Goal: Ask a question: Seek information or help from site administrators or community

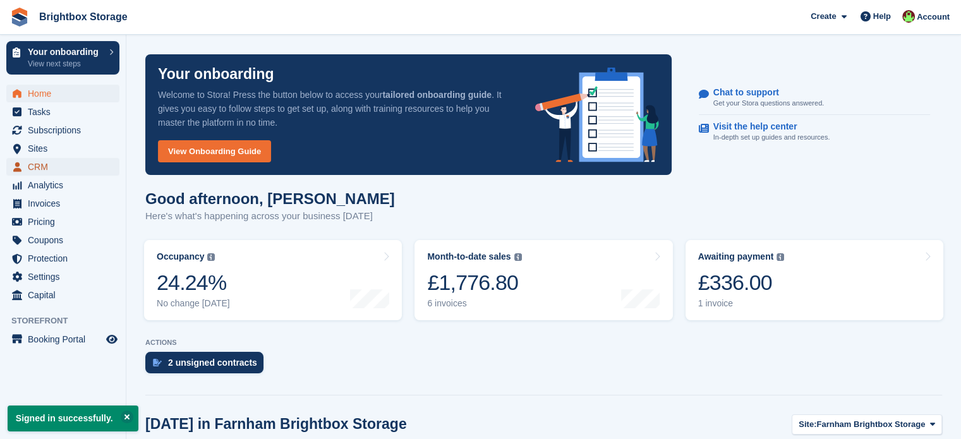
click at [43, 167] on span "CRM" at bounding box center [66, 167] width 76 height 18
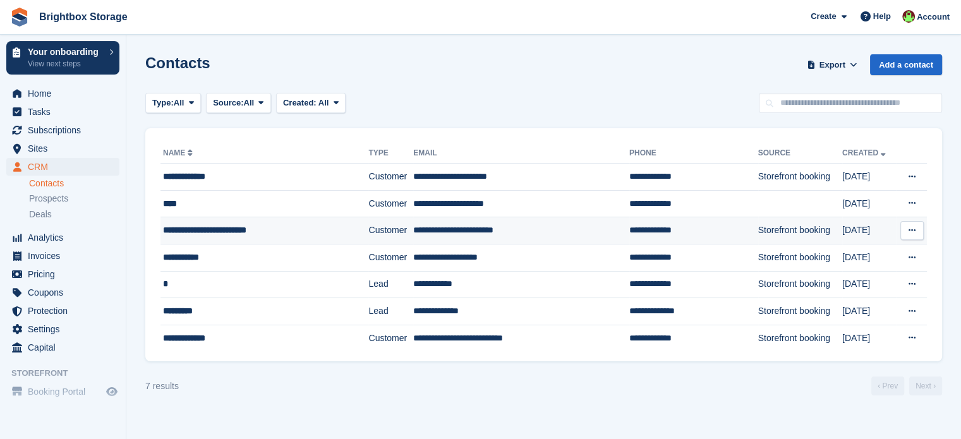
click at [328, 232] on div "**********" at bounding box center [251, 230] width 176 height 13
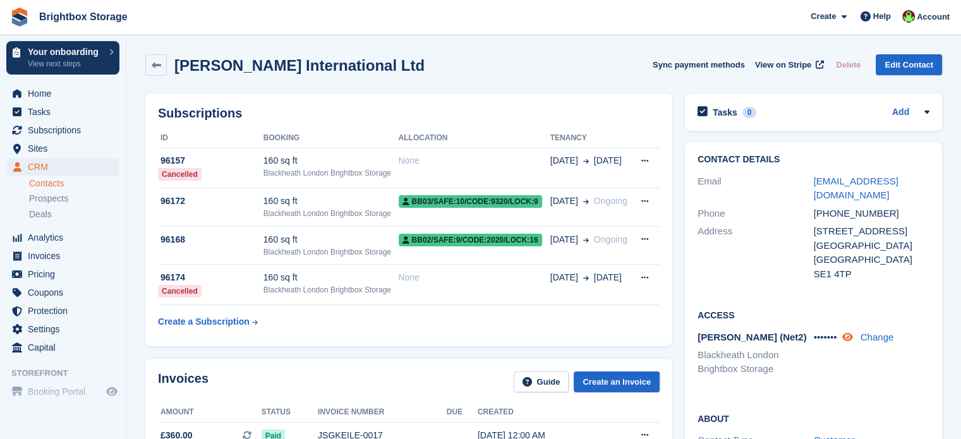
click at [849, 340] on icon at bounding box center [846, 336] width 11 height 9
click at [40, 93] on span "Home" at bounding box center [66, 94] width 76 height 18
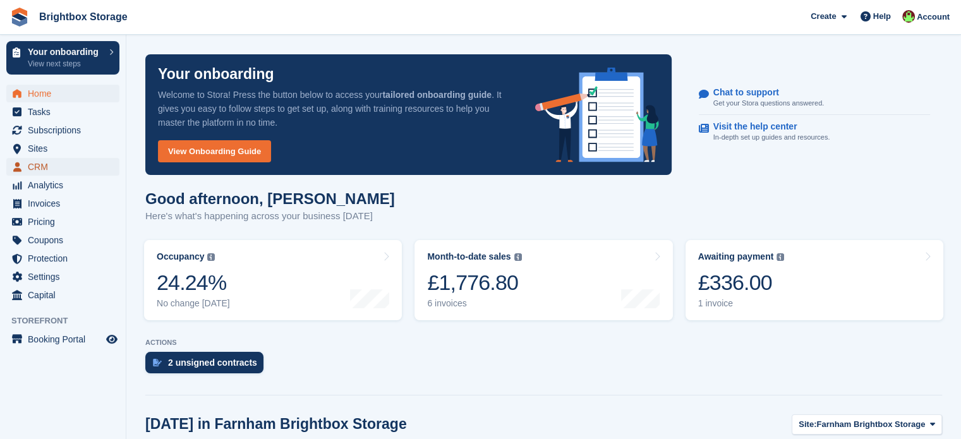
click at [51, 165] on span "CRM" at bounding box center [66, 167] width 76 height 18
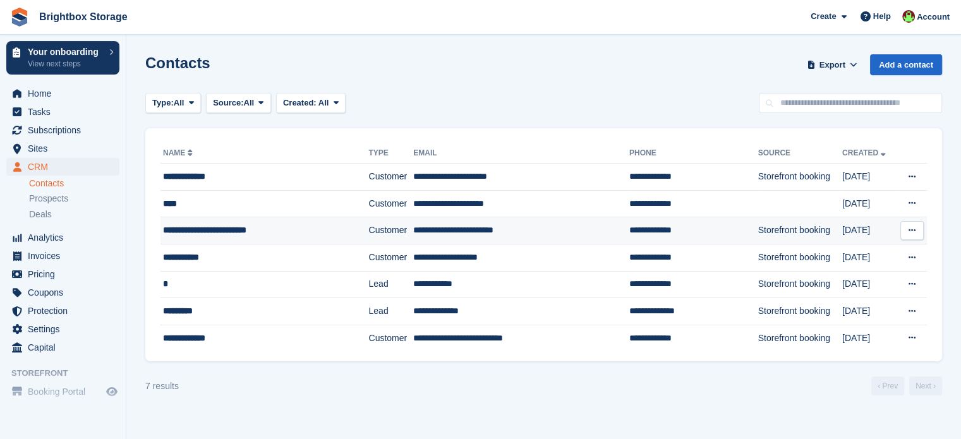
click at [290, 234] on div "**********" at bounding box center [251, 230] width 176 height 13
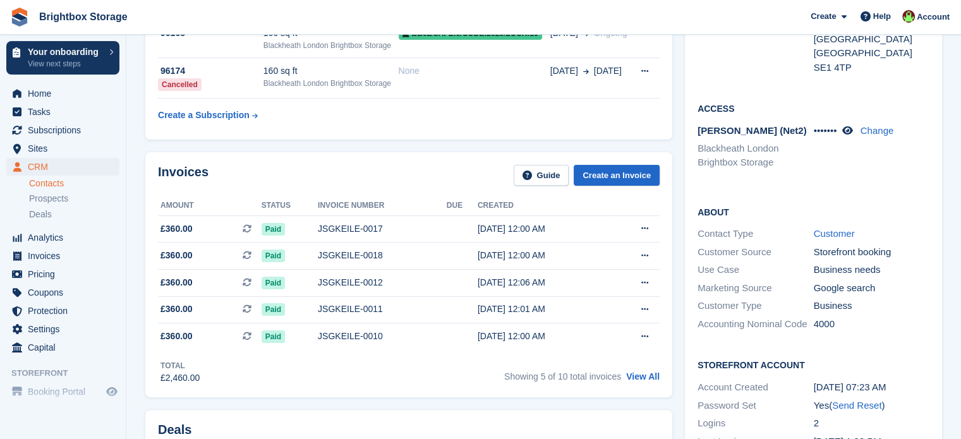
scroll to position [63, 0]
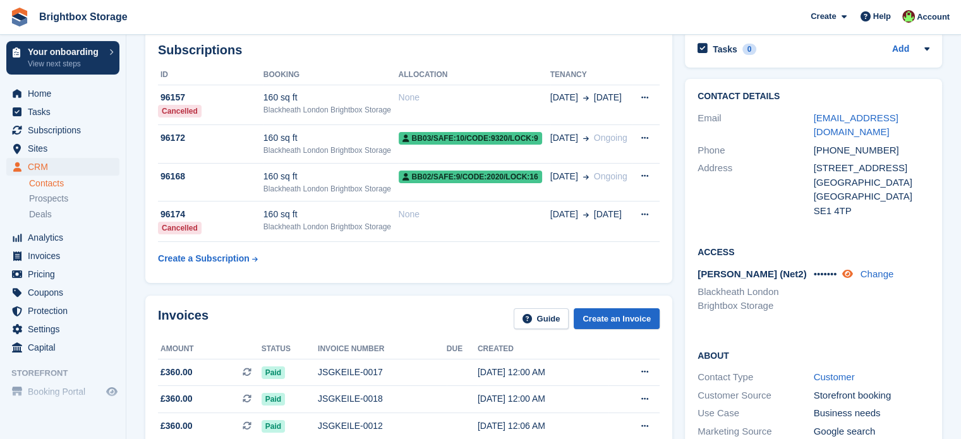
click at [848, 274] on icon at bounding box center [846, 273] width 11 height 9
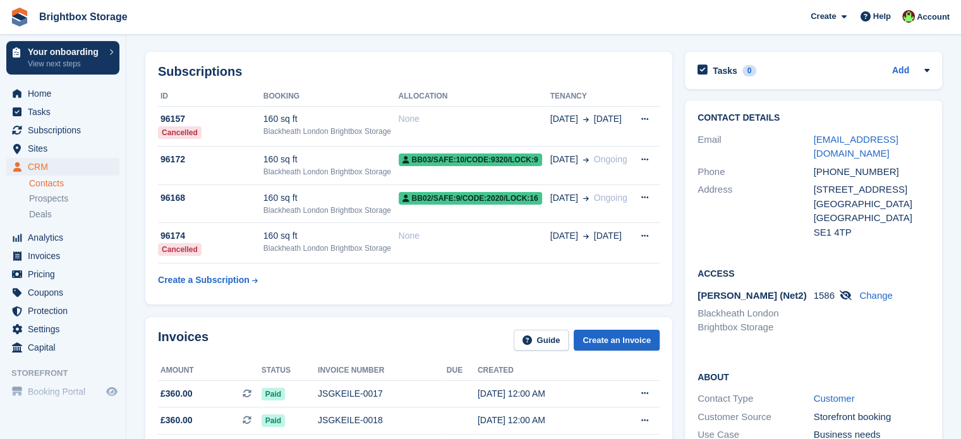
scroll to position [0, 0]
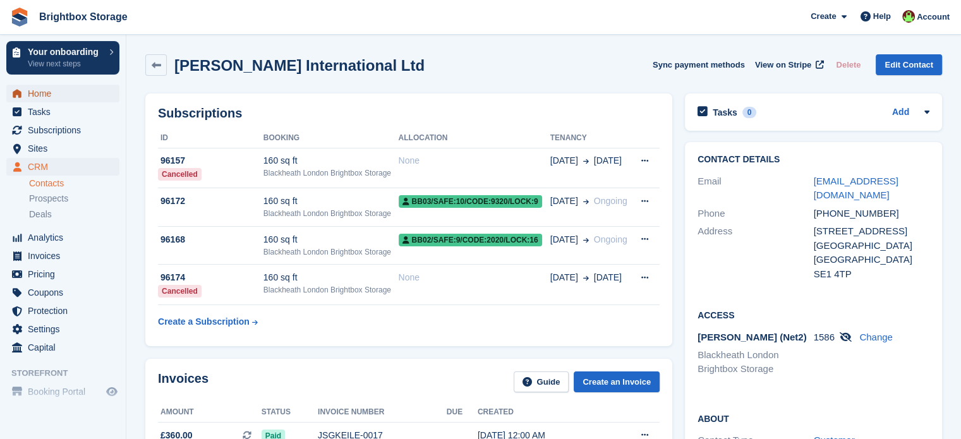
click at [43, 95] on span "Home" at bounding box center [66, 94] width 76 height 18
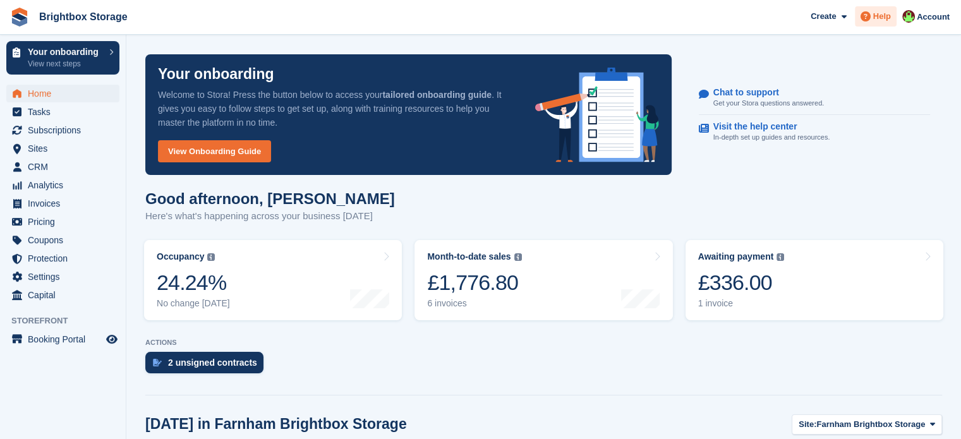
click at [883, 22] on span "Help" at bounding box center [882, 16] width 18 height 13
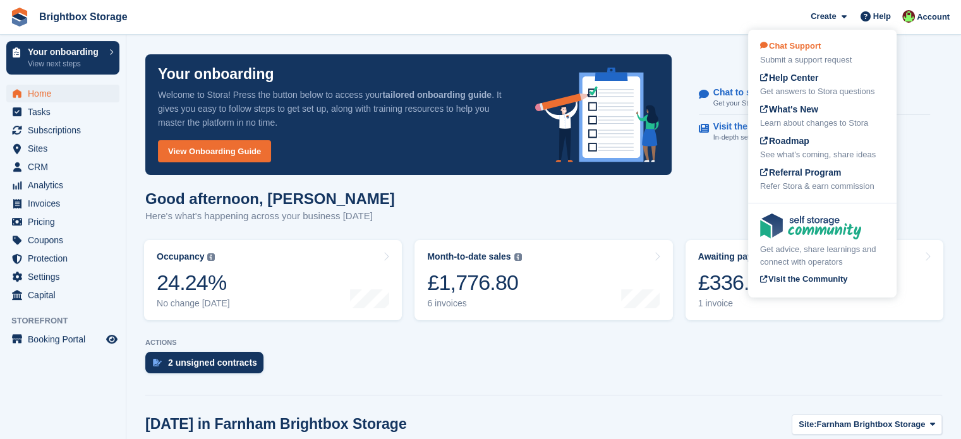
click at [813, 52] on div "Chat Support Submit a support request" at bounding box center [822, 53] width 124 height 27
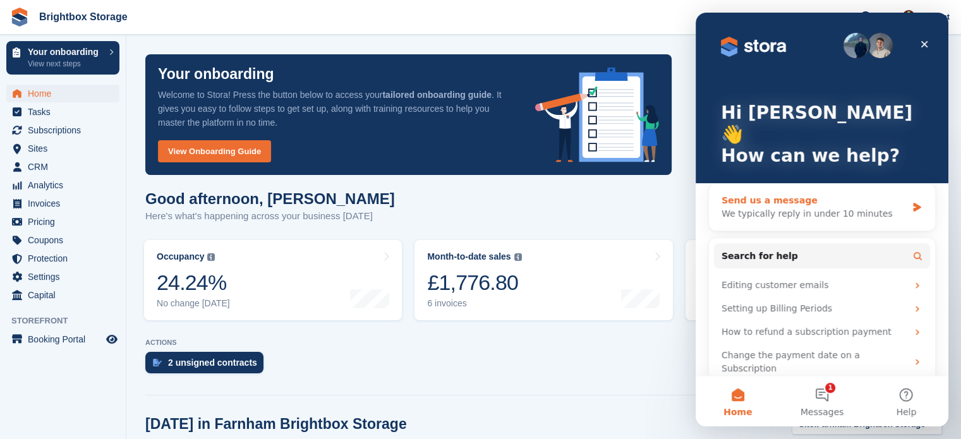
click at [806, 207] on div "We typically reply in under 10 minutes" at bounding box center [813, 213] width 185 height 13
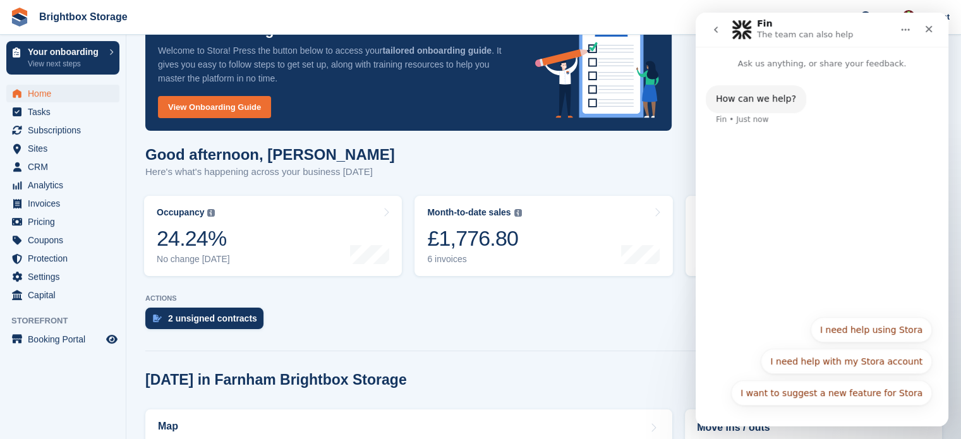
scroll to position [63, 0]
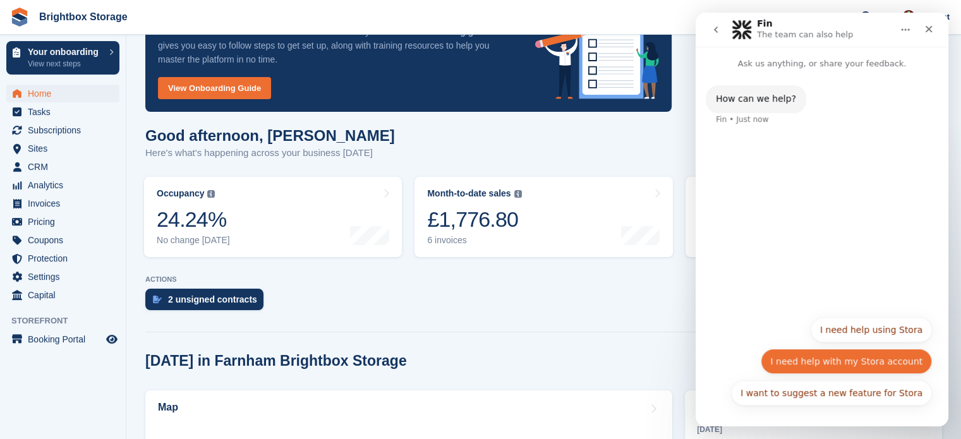
click at [872, 368] on button "I need help with my Stora account" at bounding box center [846, 361] width 171 height 25
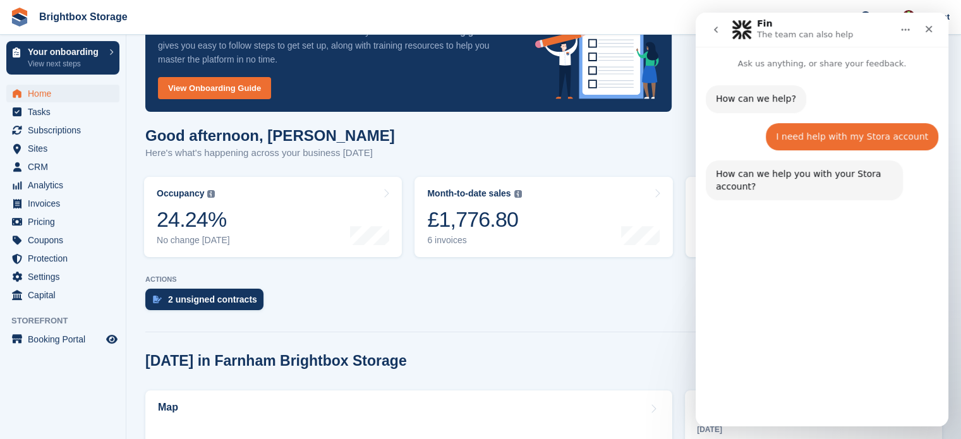
click at [900, 397] on button "Other account help" at bounding box center [879, 392] width 104 height 25
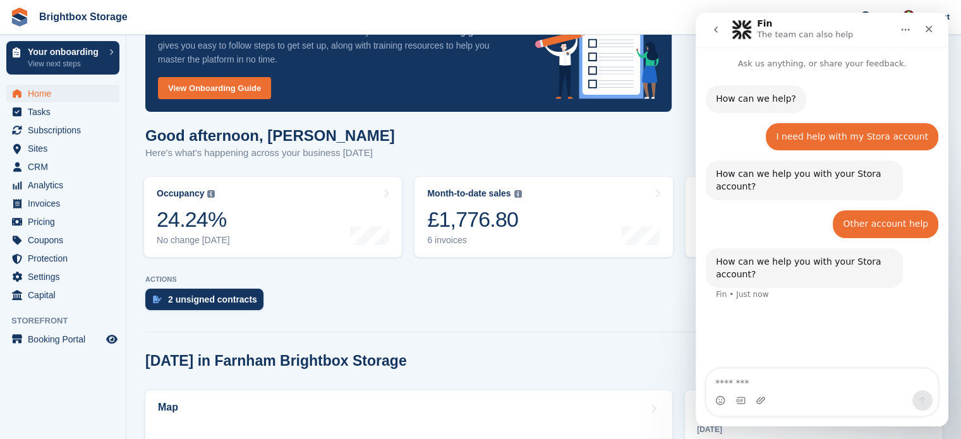
click at [780, 383] on textarea "Message…" at bounding box center [821, 379] width 231 height 21
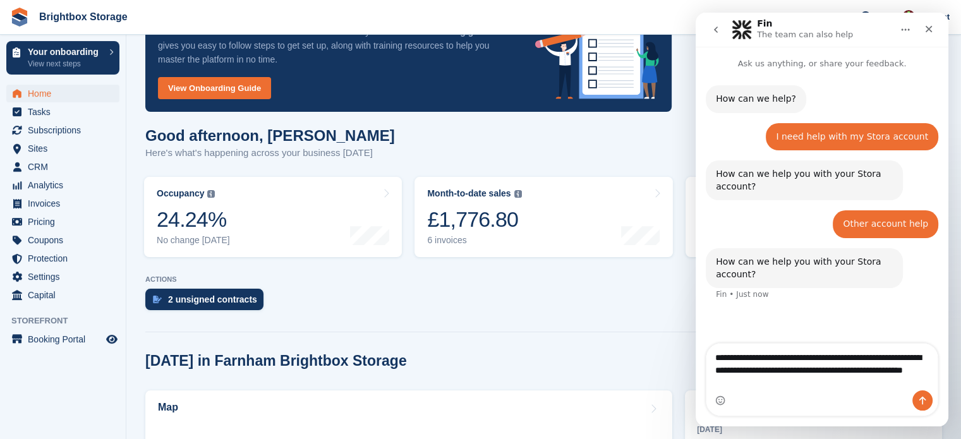
type textarea "**********"
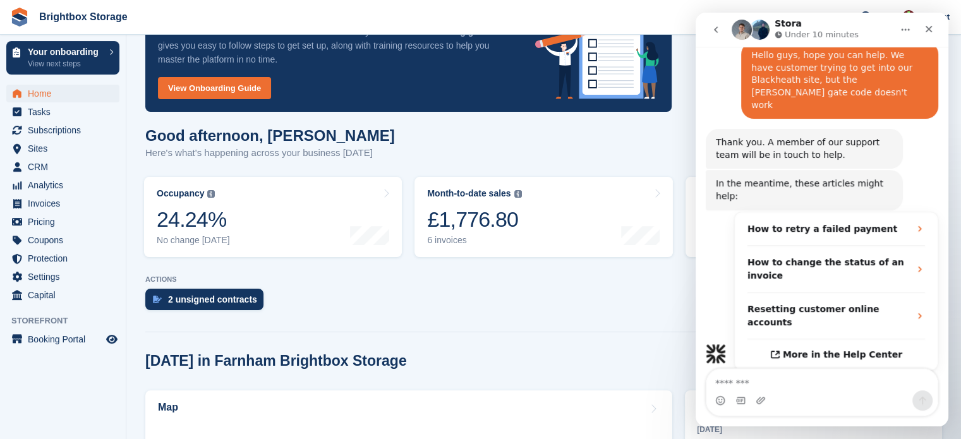
scroll to position [256, 0]
click at [35, 165] on span "CRM" at bounding box center [66, 167] width 76 height 18
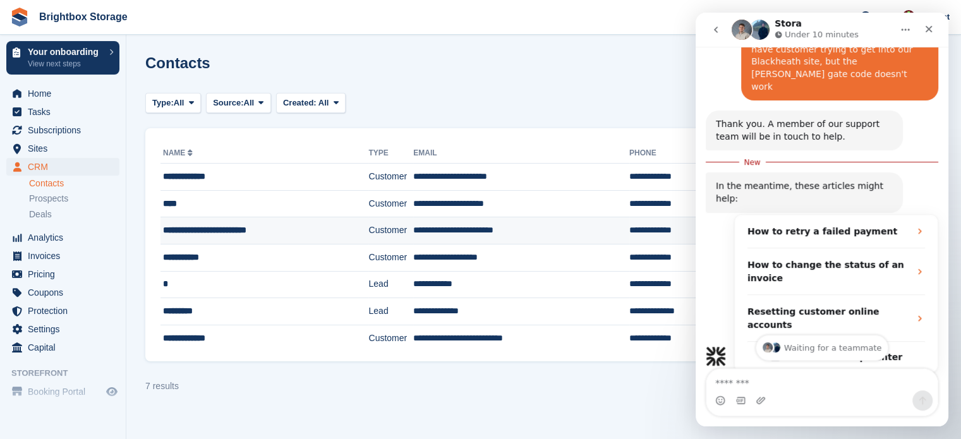
scroll to position [277, 0]
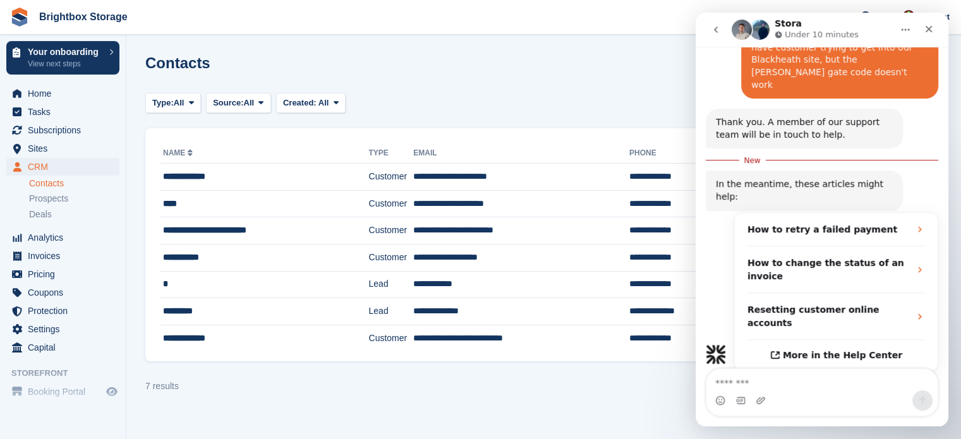
click at [779, 381] on textarea "Message…" at bounding box center [821, 379] width 231 height 21
type textarea "**********"
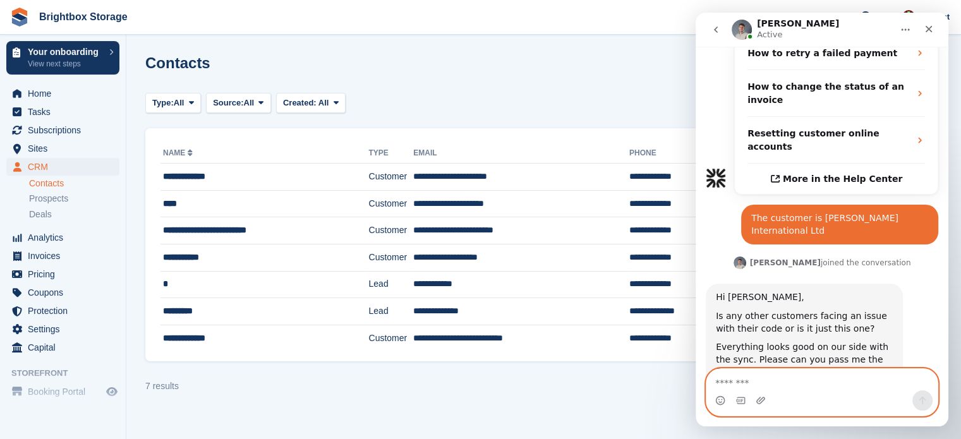
scroll to position [437, 0]
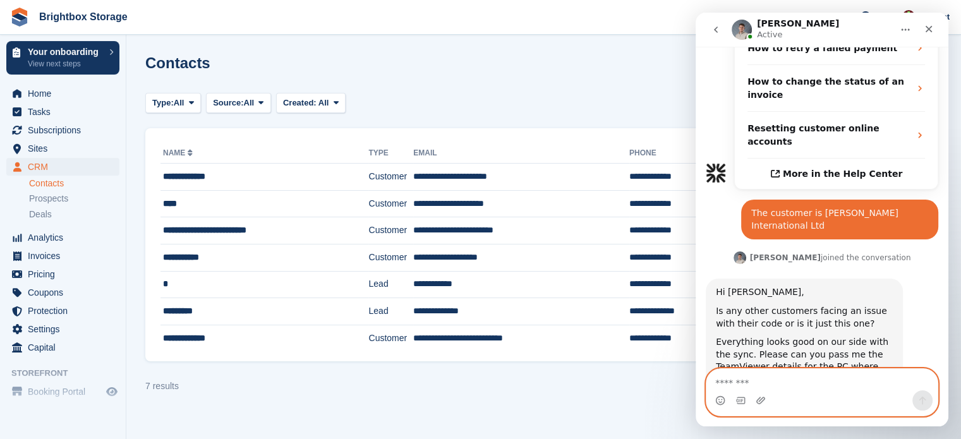
click at [786, 382] on textarea "Message…" at bounding box center [821, 379] width 231 height 21
type textarea "**********"
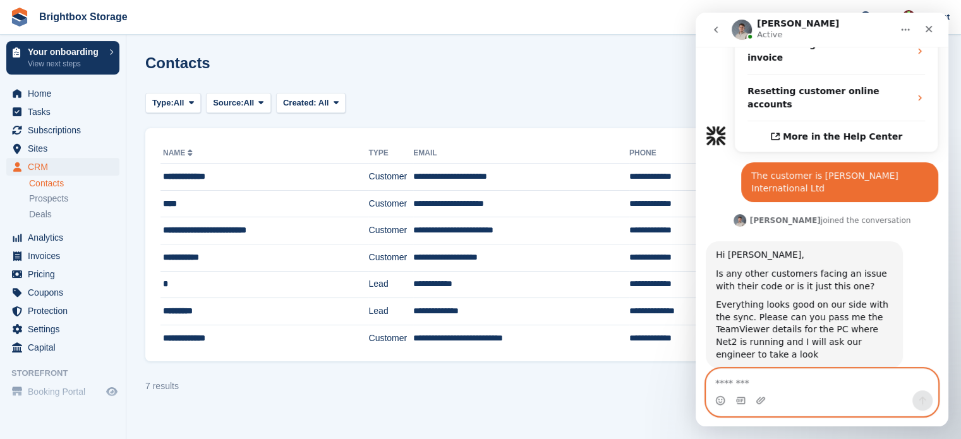
scroll to position [475, 0]
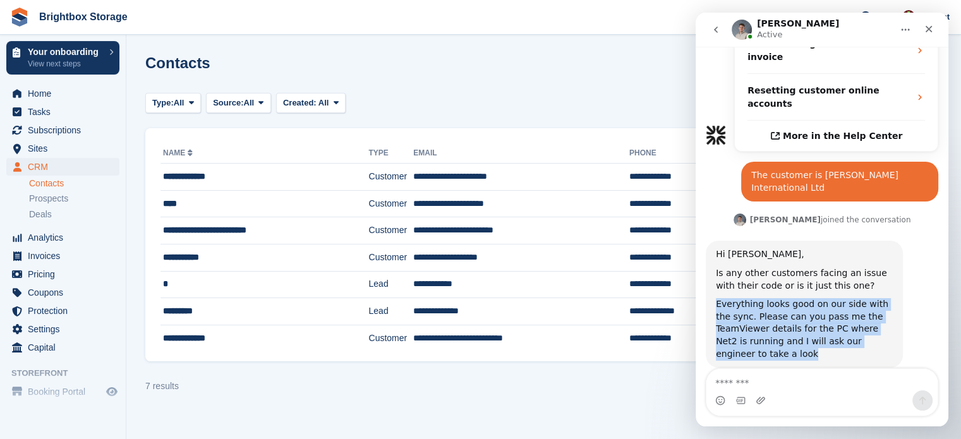
drag, startPoint x: 743, startPoint y: 292, endPoint x: 716, endPoint y: 242, distance: 56.8
click at [716, 298] on div "Everything looks good on our side with the sync. Please can you pass me the Tea…" at bounding box center [804, 329] width 177 height 62
copy div "Everything looks good on our side with the sync. Please can you pass me the Tea…"
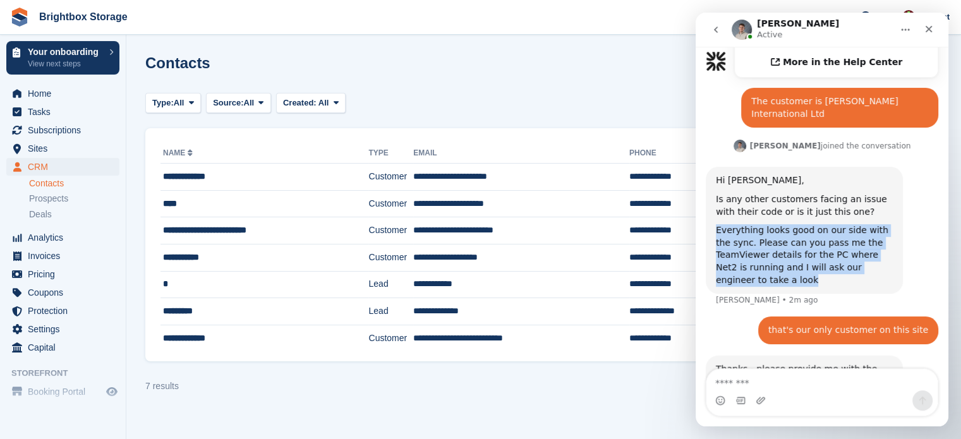
scroll to position [550, 0]
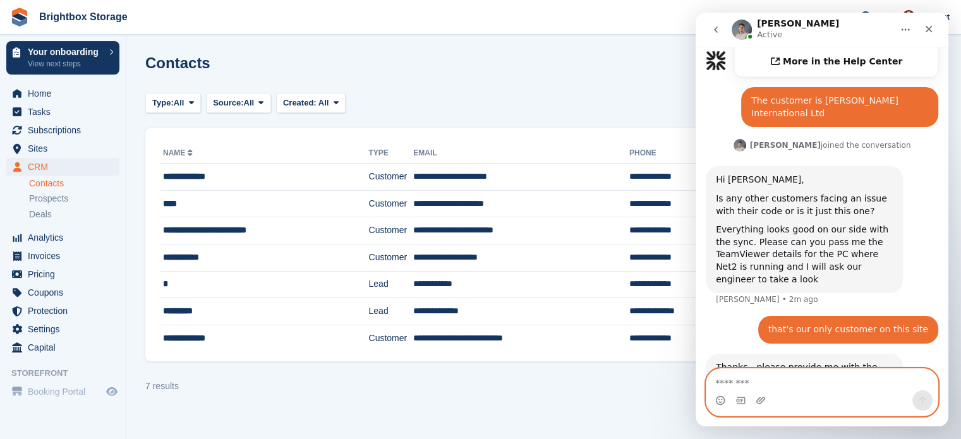
click at [798, 383] on textarea "Message…" at bounding box center [821, 379] width 231 height 21
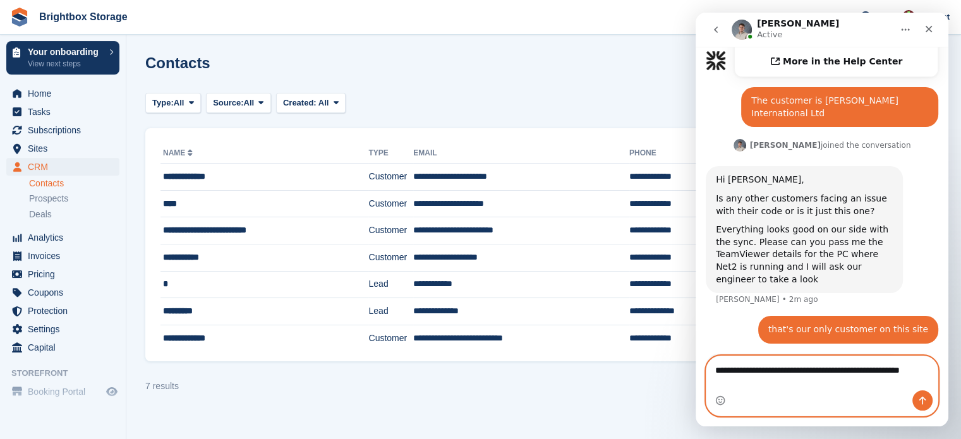
scroll to position [562, 0]
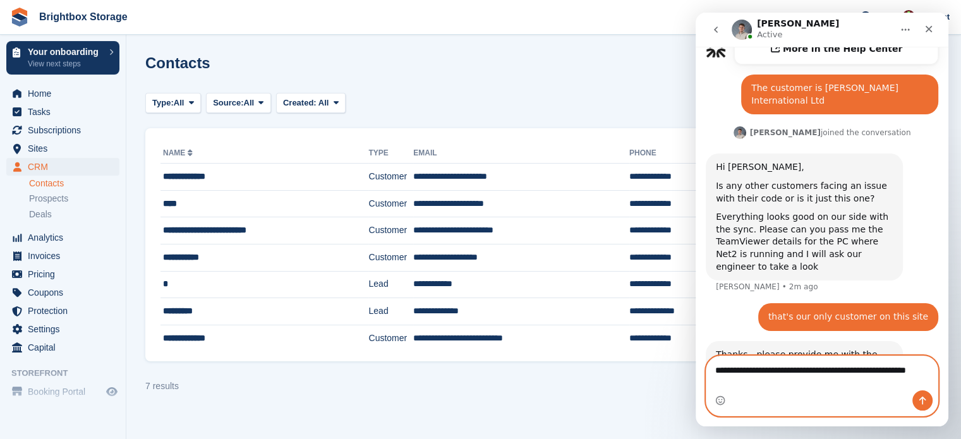
type textarea "**********"
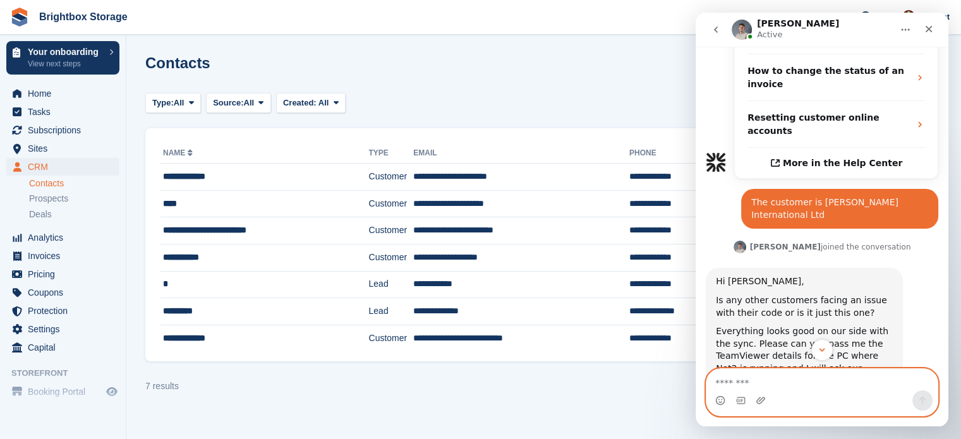
scroll to position [637, 0]
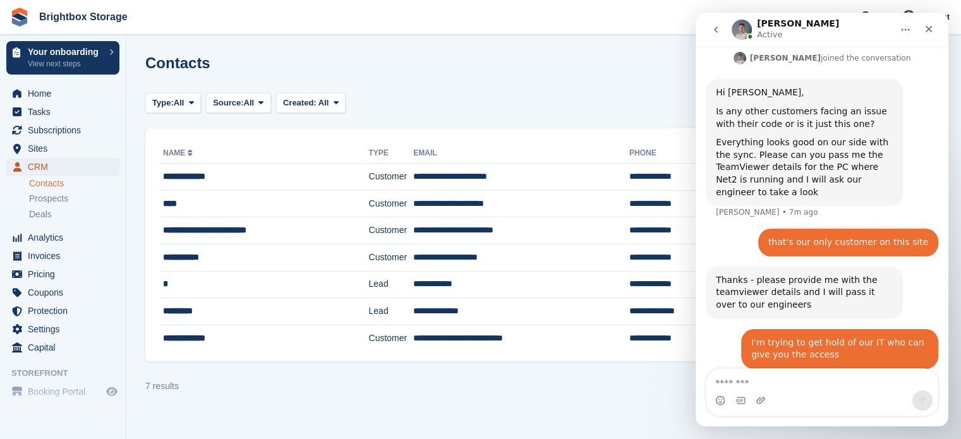
click at [52, 171] on span "CRM" at bounding box center [66, 167] width 76 height 18
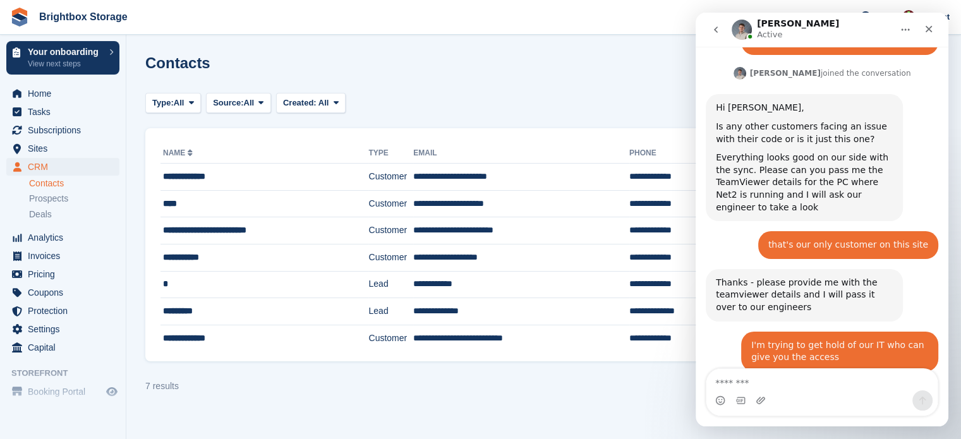
scroll to position [625, 0]
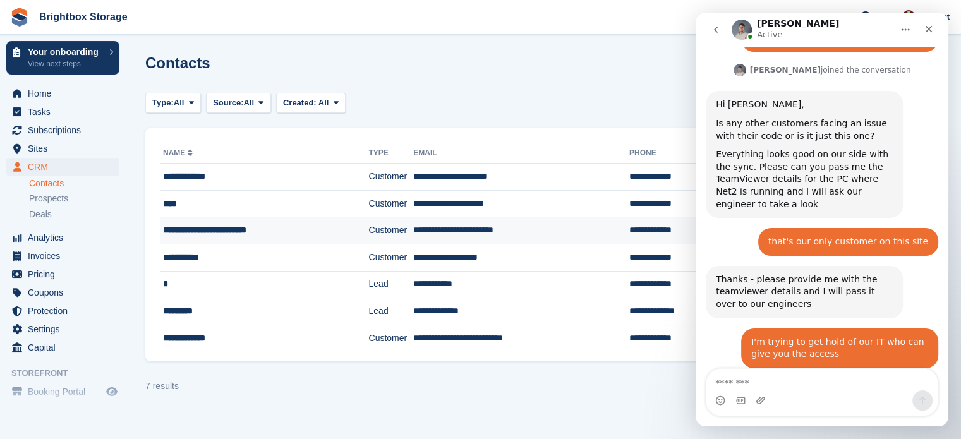
click at [253, 229] on div "**********" at bounding box center [251, 230] width 176 height 13
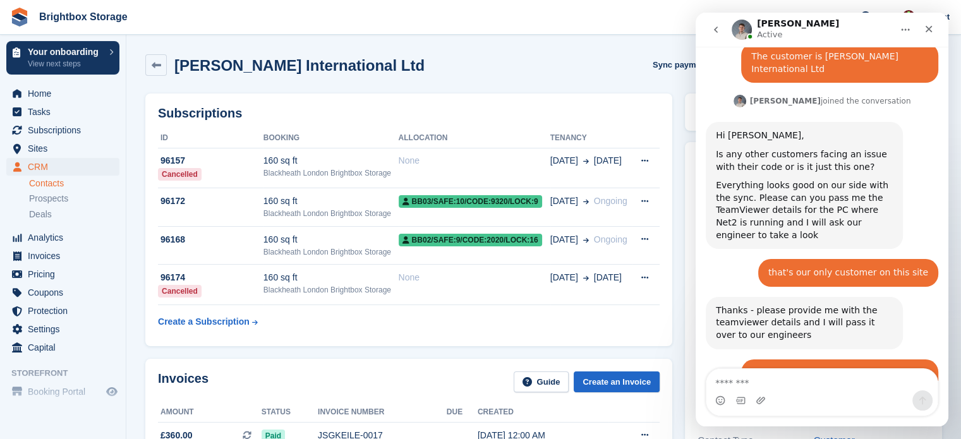
scroll to position [625, 0]
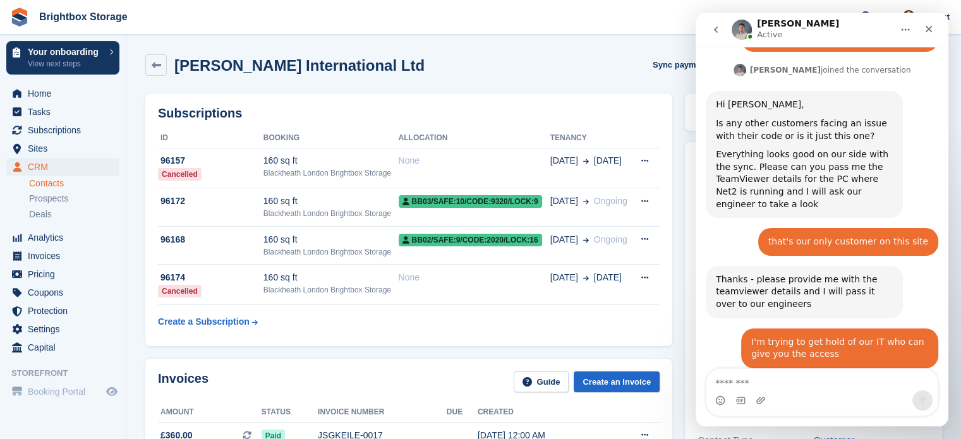
click at [867, 26] on div "[PERSON_NAME] Active" at bounding box center [811, 30] width 160 height 22
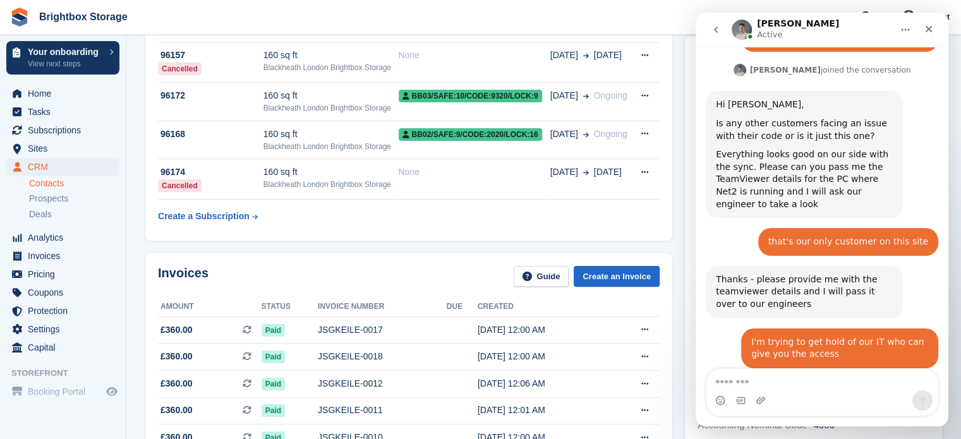
scroll to position [0, 0]
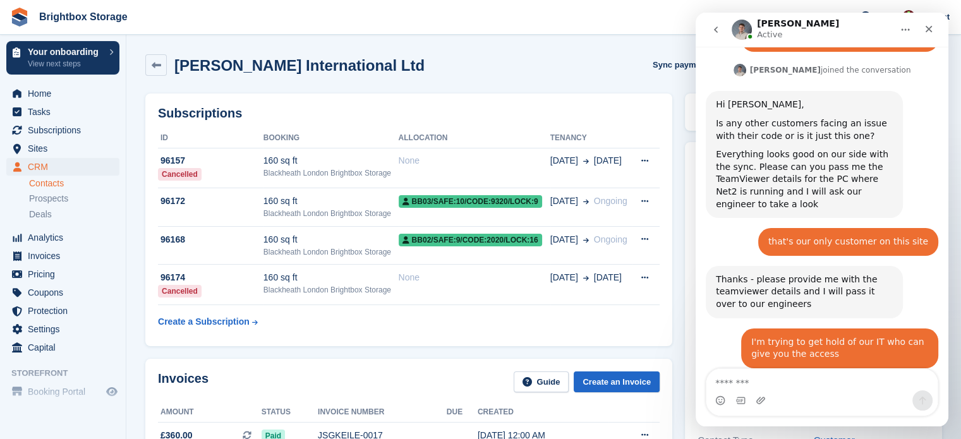
click at [716, 32] on icon "go back" at bounding box center [716, 30] width 10 height 10
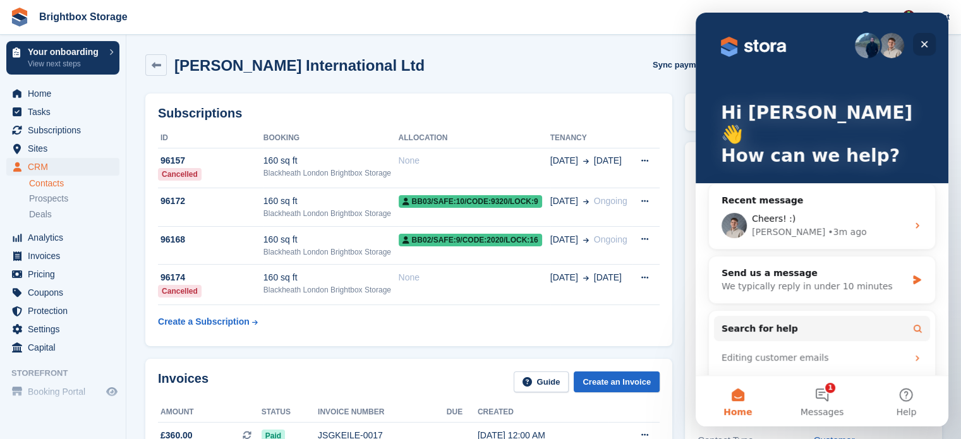
click at [920, 45] on icon "Close" at bounding box center [924, 44] width 10 height 10
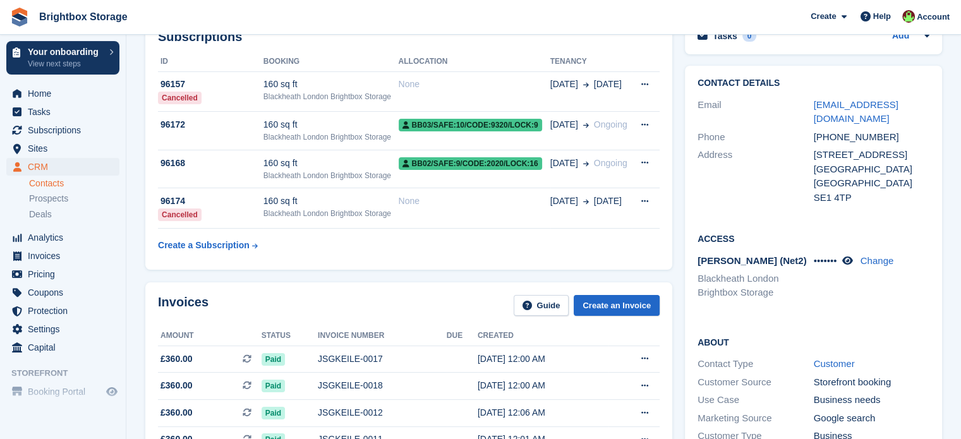
scroll to position [126, 0]
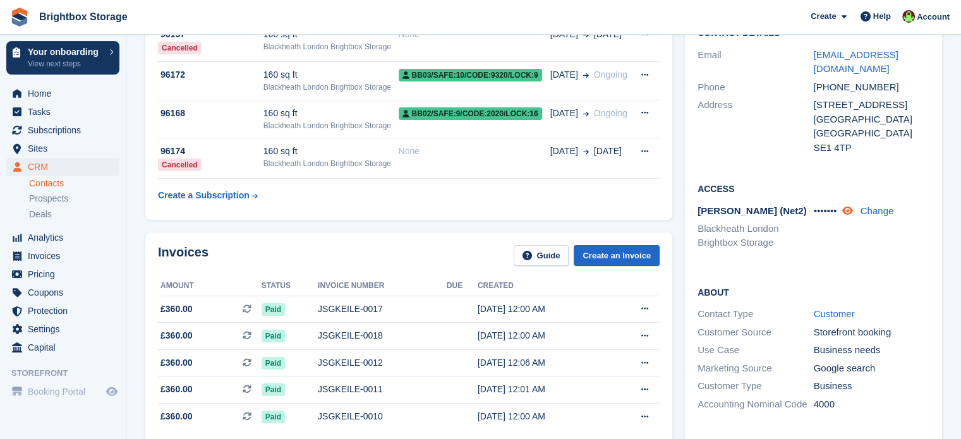
click at [848, 212] on icon at bounding box center [846, 210] width 11 height 9
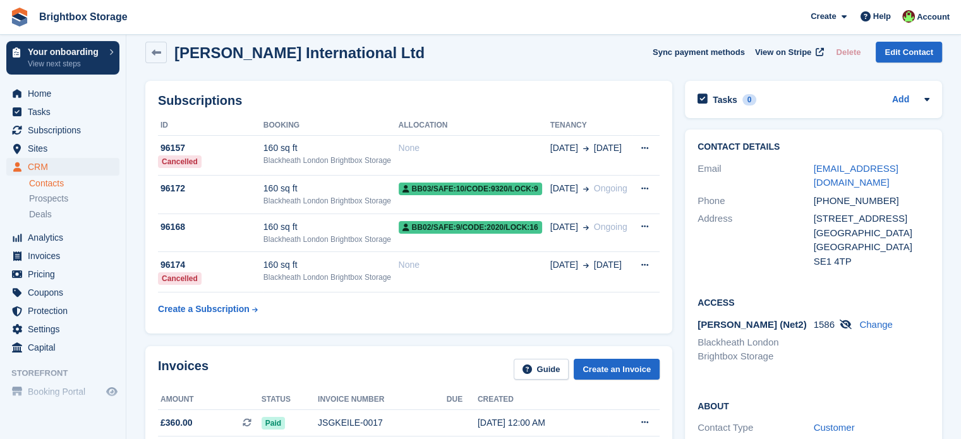
scroll to position [0, 0]
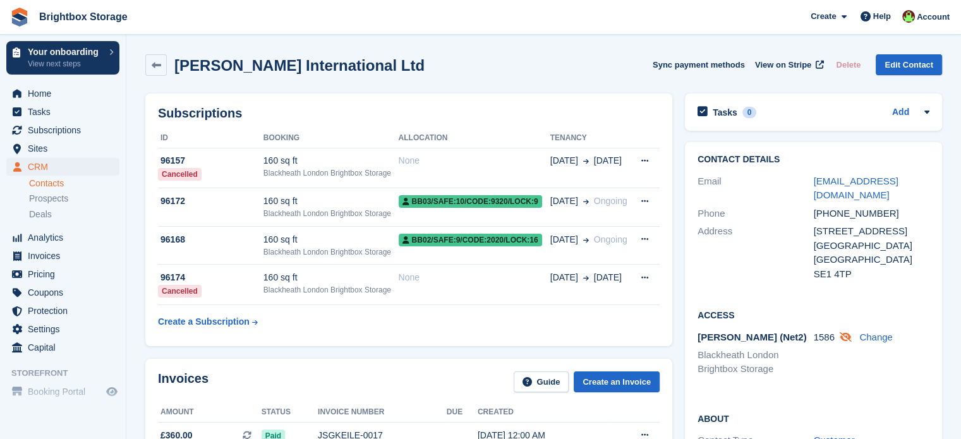
click at [846, 338] on icon at bounding box center [845, 336] width 12 height 9
click at [846, 338] on icon at bounding box center [846, 336] width 11 height 9
click at [824, 339] on span "1586" at bounding box center [824, 337] width 21 height 11
click at [824, 340] on span "1586" at bounding box center [824, 337] width 21 height 11
copy span "1586"
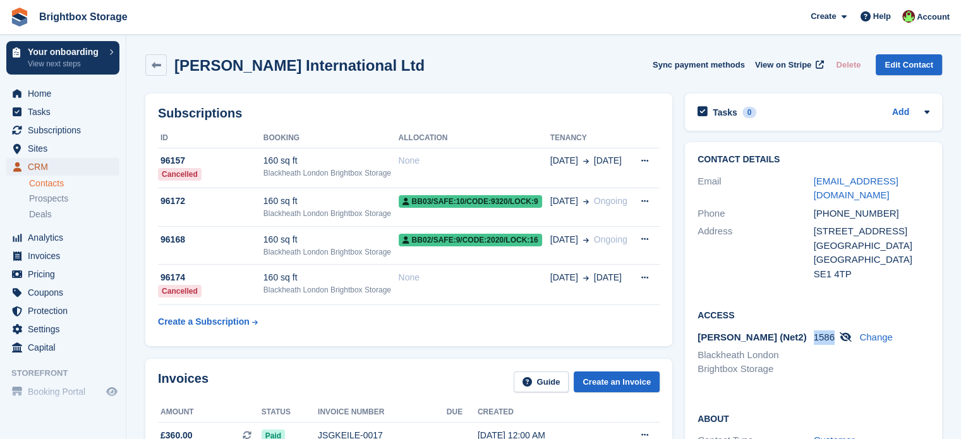
click at [51, 166] on span "CRM" at bounding box center [66, 167] width 76 height 18
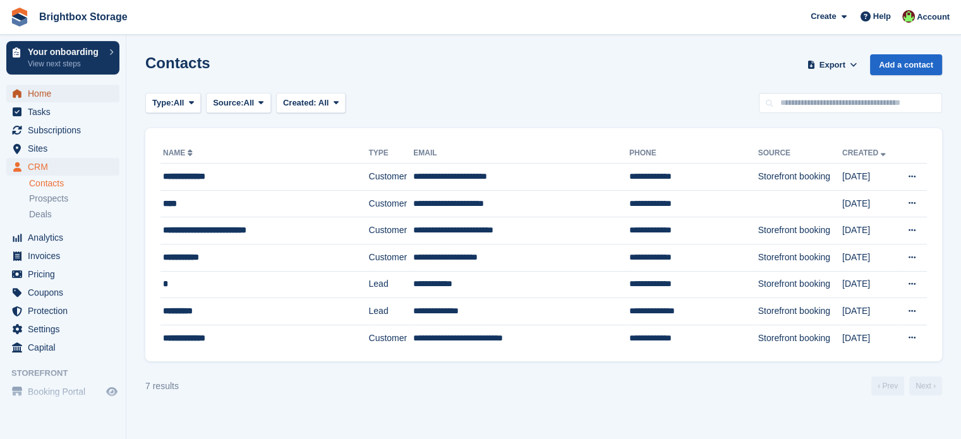
click at [37, 93] on span "Home" at bounding box center [66, 94] width 76 height 18
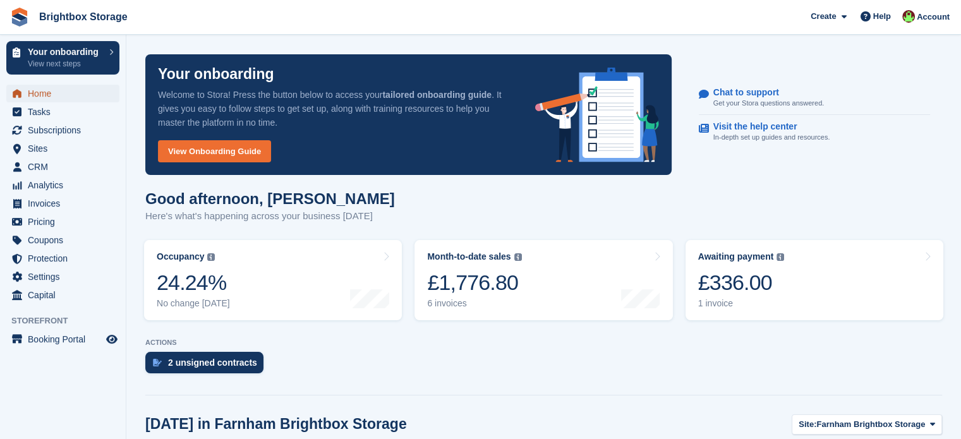
click at [42, 97] on span "Home" at bounding box center [66, 94] width 76 height 18
click at [37, 167] on span "CRM" at bounding box center [66, 167] width 76 height 18
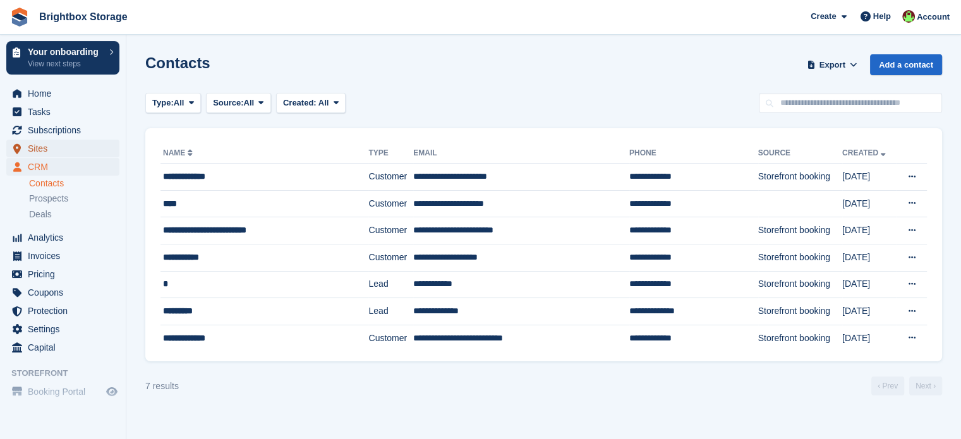
click at [47, 149] on span "Sites" at bounding box center [66, 149] width 76 height 18
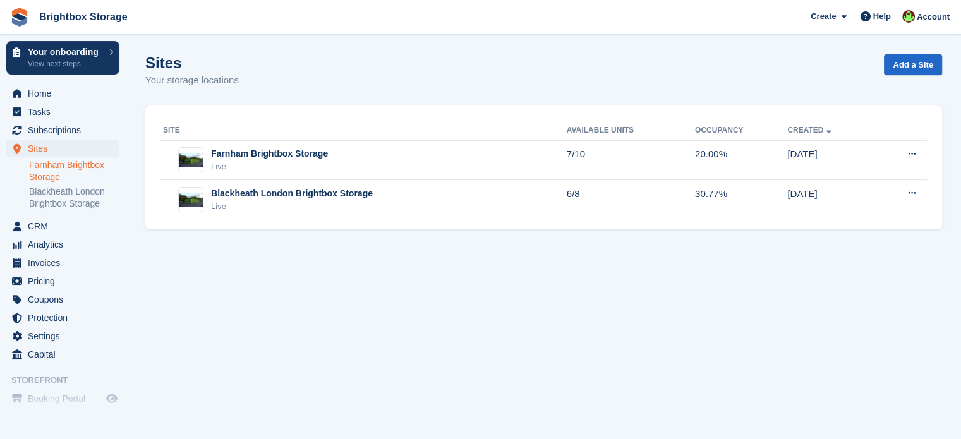
click at [45, 166] on link "Farnham Brightbox Storage" at bounding box center [74, 171] width 90 height 24
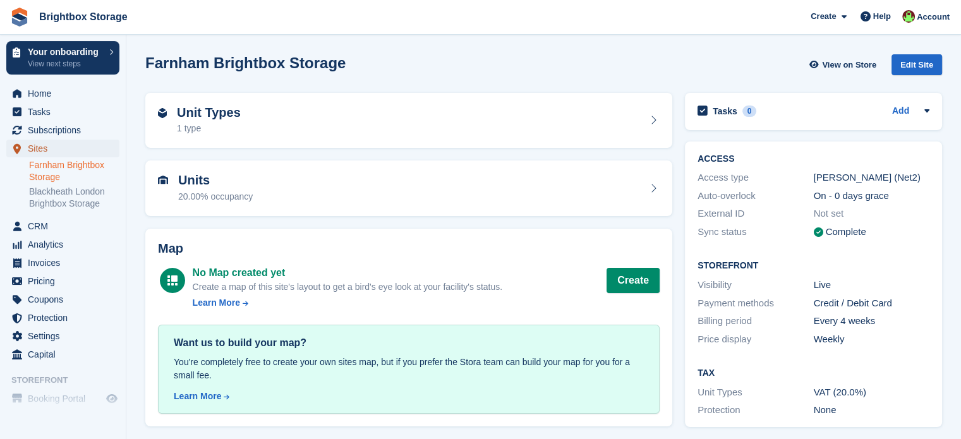
click at [47, 152] on span "Sites" at bounding box center [66, 149] width 76 height 18
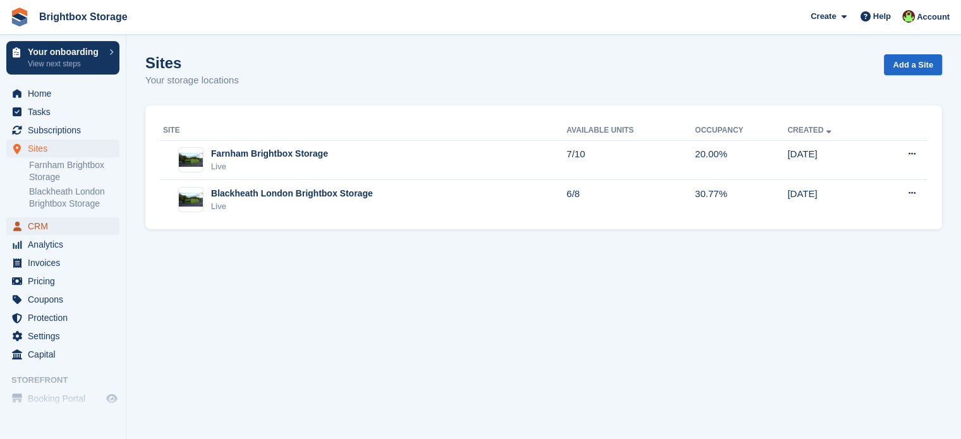
click at [40, 226] on span "CRM" at bounding box center [66, 226] width 76 height 18
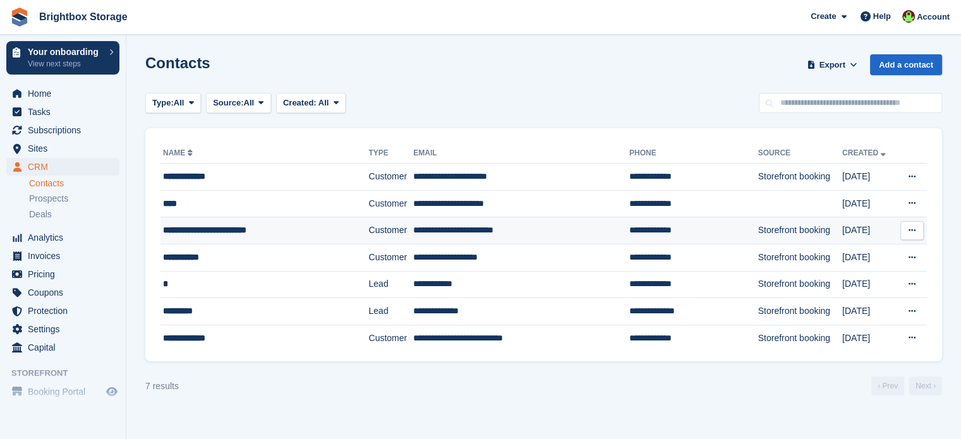
click at [293, 231] on div "**********" at bounding box center [251, 230] width 176 height 13
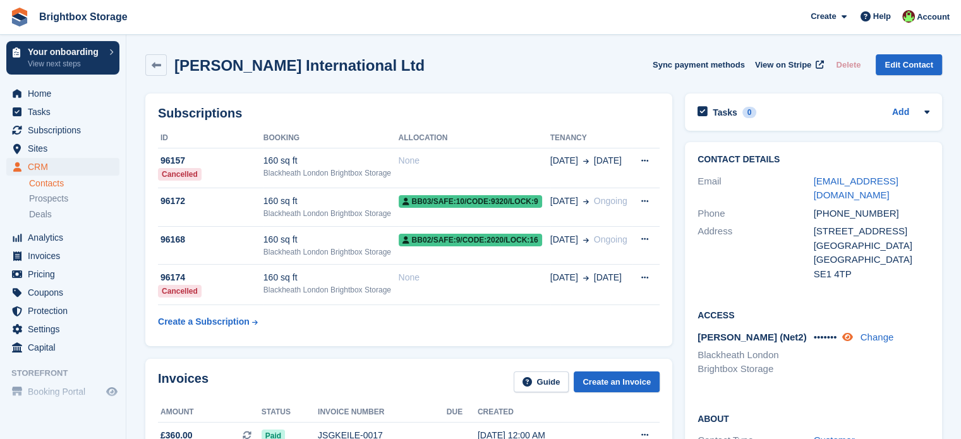
click at [852, 338] on icon at bounding box center [846, 336] width 11 height 9
click at [879, 336] on link "Change" at bounding box center [875, 337] width 33 height 11
click at [906, 373] on link "Cancel" at bounding box center [886, 373] width 46 height 21
click at [850, 340] on icon at bounding box center [846, 336] width 11 height 9
click at [816, 335] on span "1586" at bounding box center [824, 337] width 21 height 11
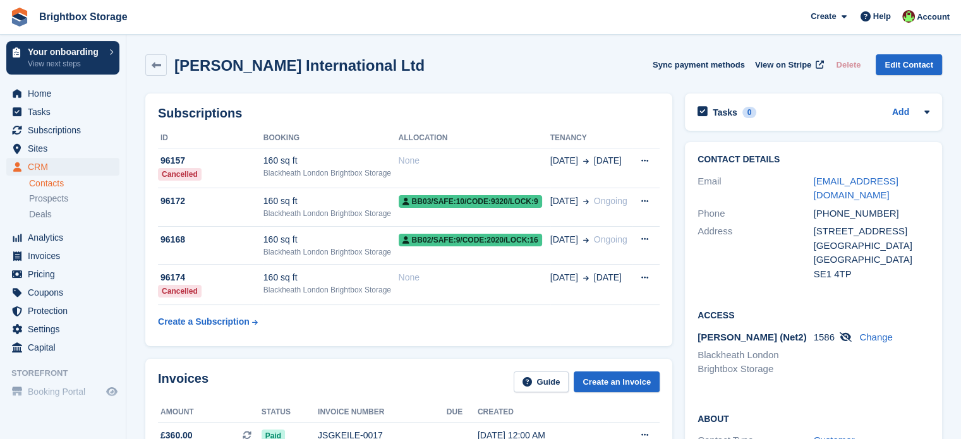
click at [821, 339] on span "1586" at bounding box center [824, 337] width 21 height 11
click at [57, 95] on span "Home" at bounding box center [66, 94] width 76 height 18
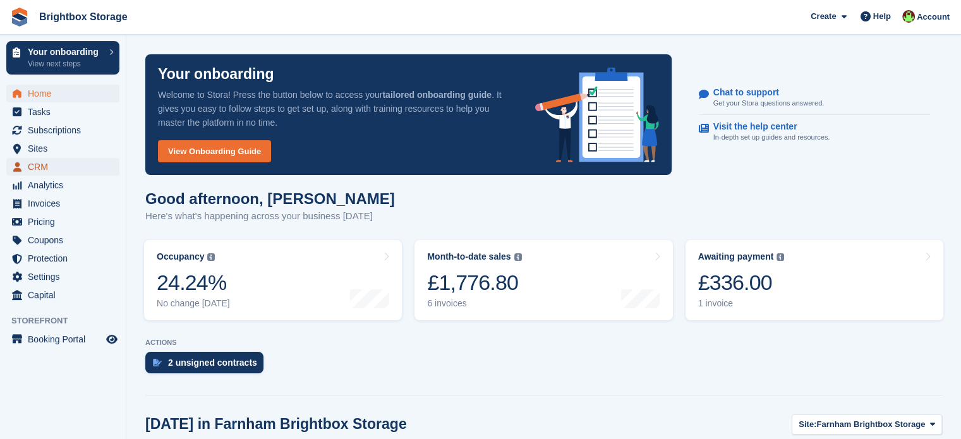
click at [46, 167] on span "CRM" at bounding box center [66, 167] width 76 height 18
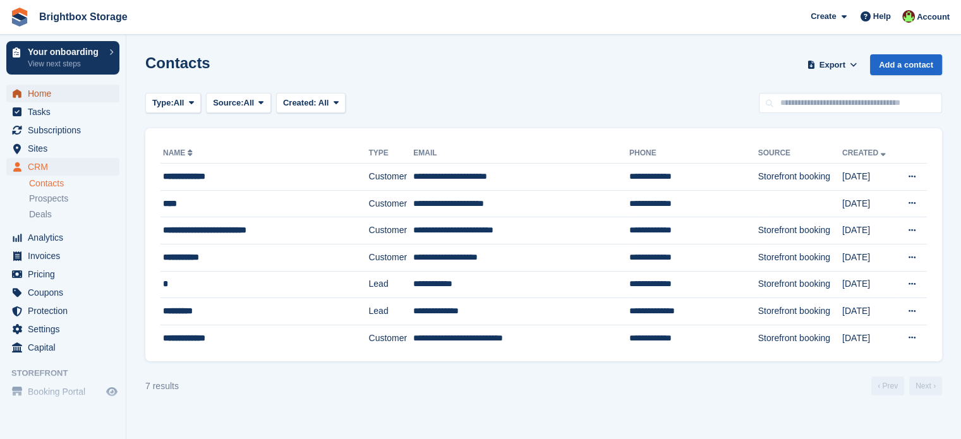
click at [48, 90] on span "Home" at bounding box center [66, 94] width 76 height 18
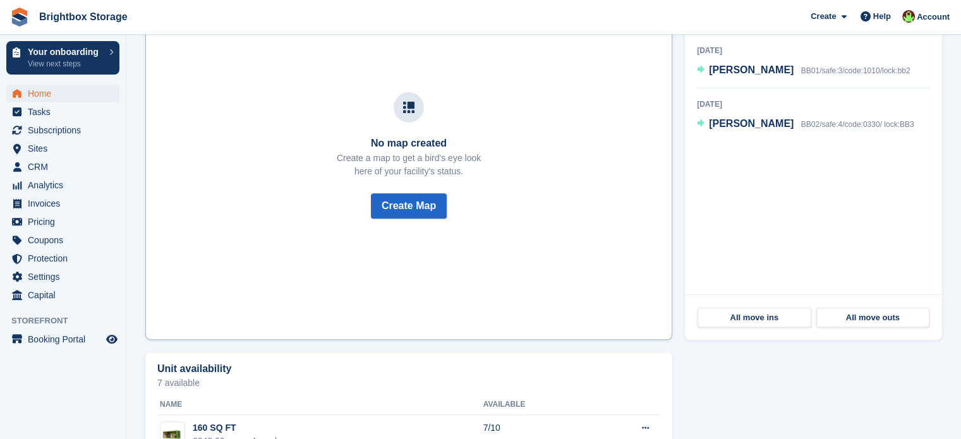
scroll to position [485, 0]
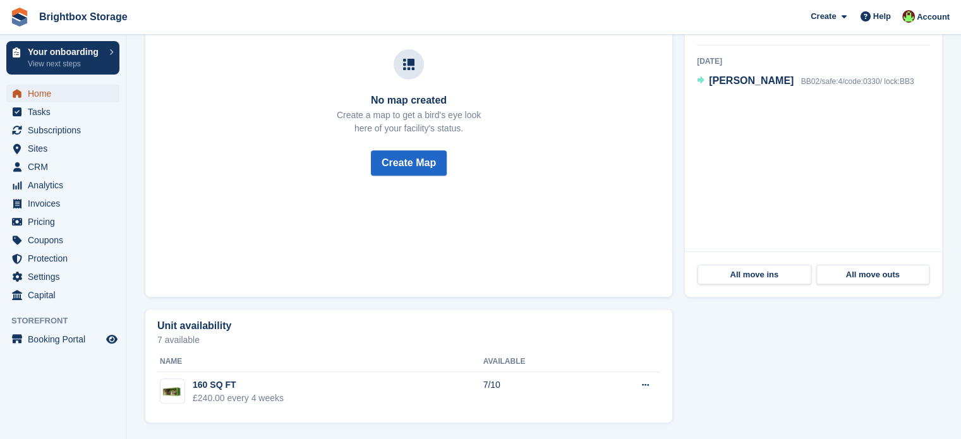
click at [42, 93] on span "Home" at bounding box center [66, 94] width 76 height 18
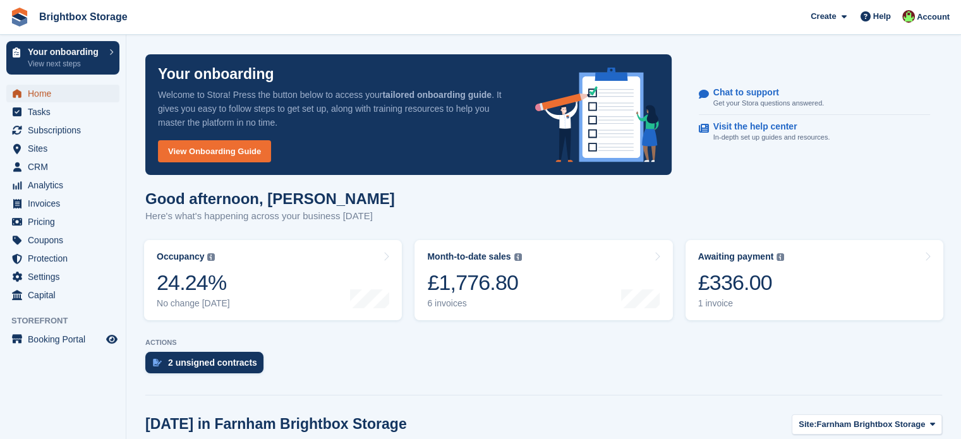
click at [33, 91] on span "Home" at bounding box center [66, 94] width 76 height 18
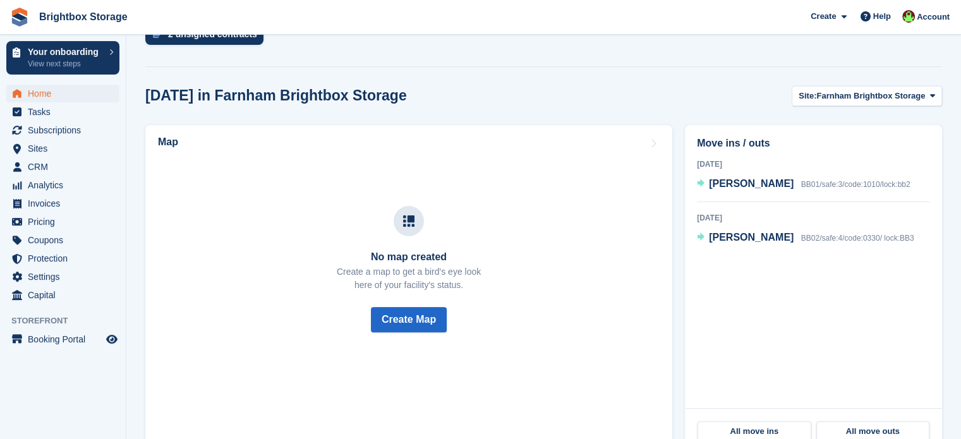
scroll to position [232, 0]
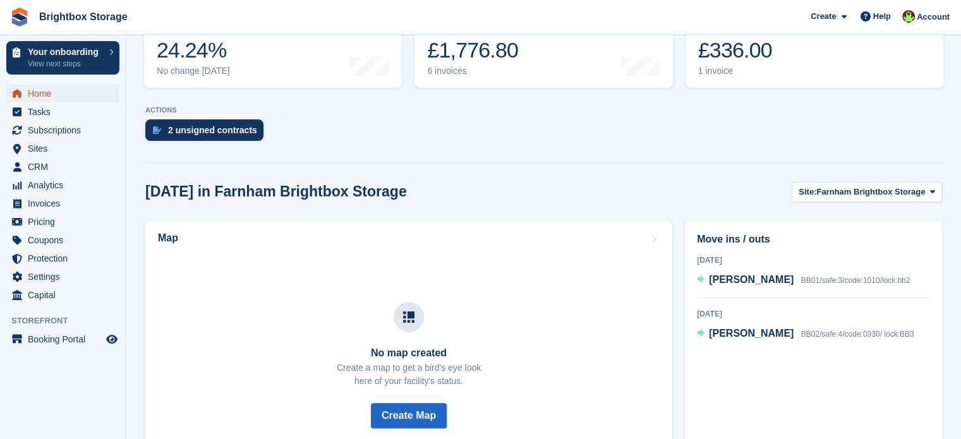
click at [47, 95] on span "Home" at bounding box center [66, 94] width 76 height 18
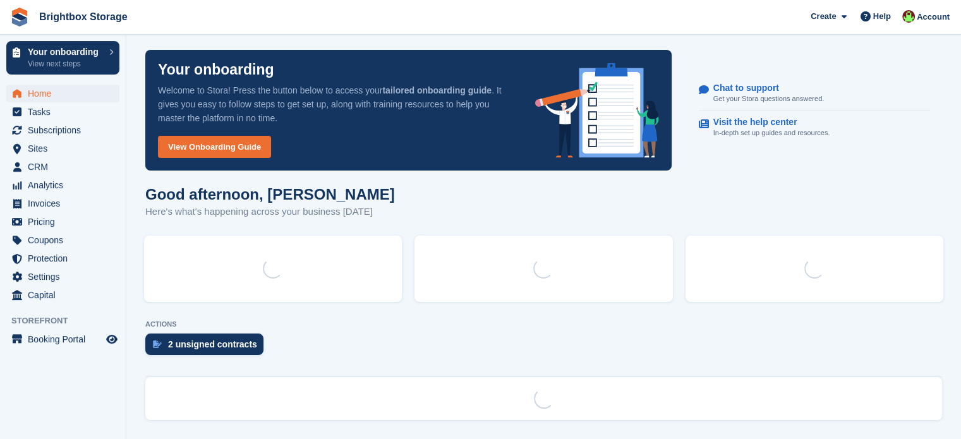
scroll to position [0, 0]
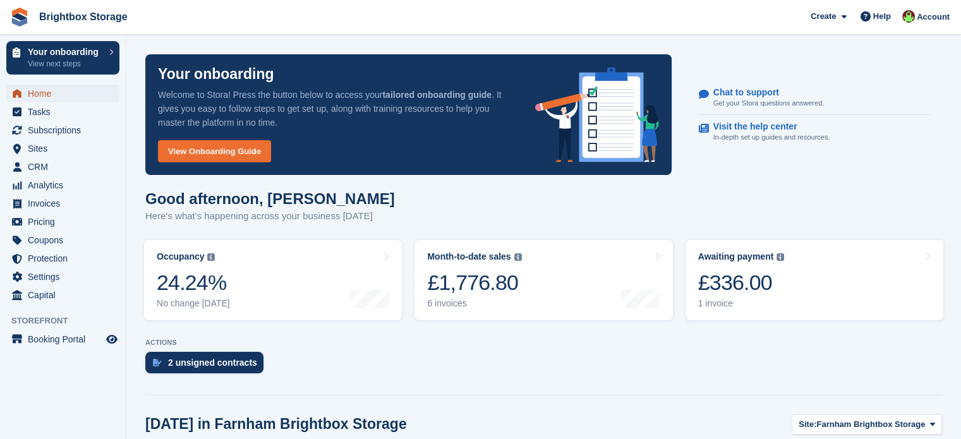
click at [39, 91] on span "Home" at bounding box center [66, 94] width 76 height 18
click at [40, 95] on span "Home" at bounding box center [66, 94] width 76 height 18
